Goal: Information Seeking & Learning: Find specific fact

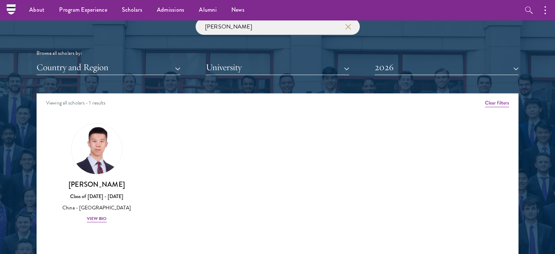
click at [226, 31] on input "[PERSON_NAME]" at bounding box center [278, 26] width 164 height 16
click button "submit" at bounding box center [0, 0] width 0 height 0
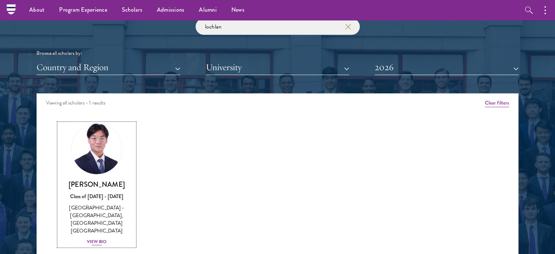
click at [101, 157] on img at bounding box center [96, 148] width 55 height 55
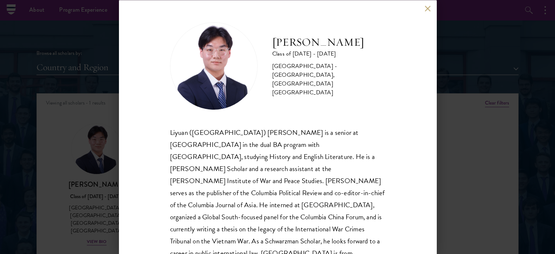
click at [422, 10] on div "[PERSON_NAME] Class of [DATE] - [DATE] [GEOGRAPHIC_DATA] - [GEOGRAPHIC_DATA], […" at bounding box center [277, 127] width 317 height 254
click at [428, 9] on button at bounding box center [428, 8] width 6 height 6
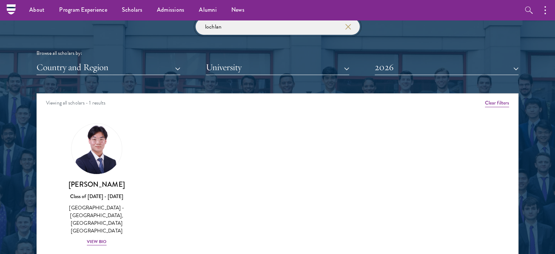
click at [244, 29] on input "lochlan" at bounding box center [278, 26] width 164 height 16
paste input "[PERSON_NAME]"
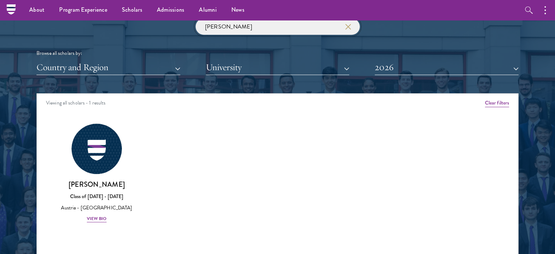
type input "[PERSON_NAME]"
click button "submit" at bounding box center [0, 0] width 0 height 0
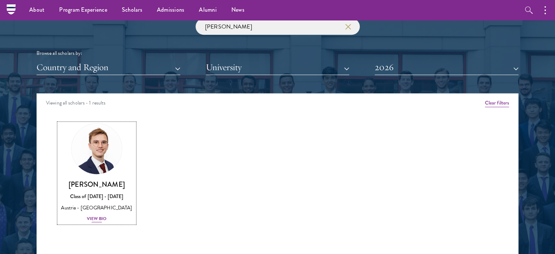
click at [94, 200] on div "Class of [DATE] - [DATE]" at bounding box center [97, 196] width 76 height 8
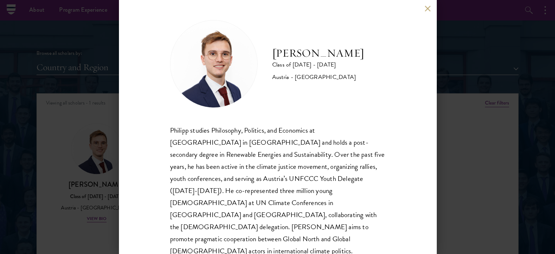
scroll to position [3, 0]
click at [456, 175] on div "[PERSON_NAME] Class of [DATE] - [DATE] [GEOGRAPHIC_DATA] - [GEOGRAPHIC_DATA] [P…" at bounding box center [277, 127] width 555 height 254
